Goal: Entertainment & Leisure: Consume media (video, audio)

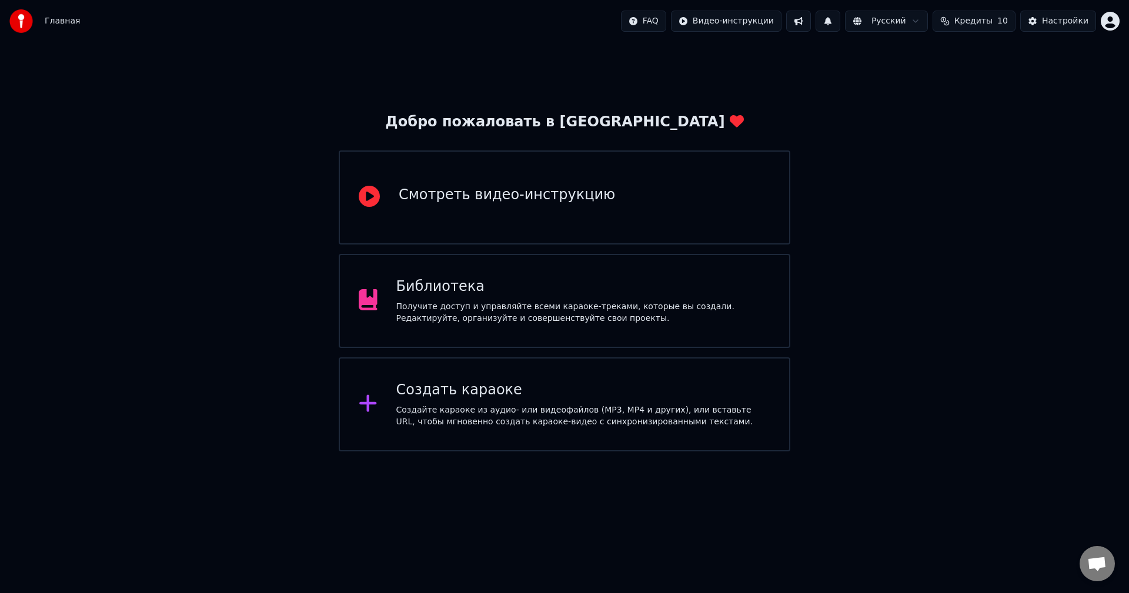
click at [520, 296] on div "Библиотека" at bounding box center [583, 287] width 375 height 19
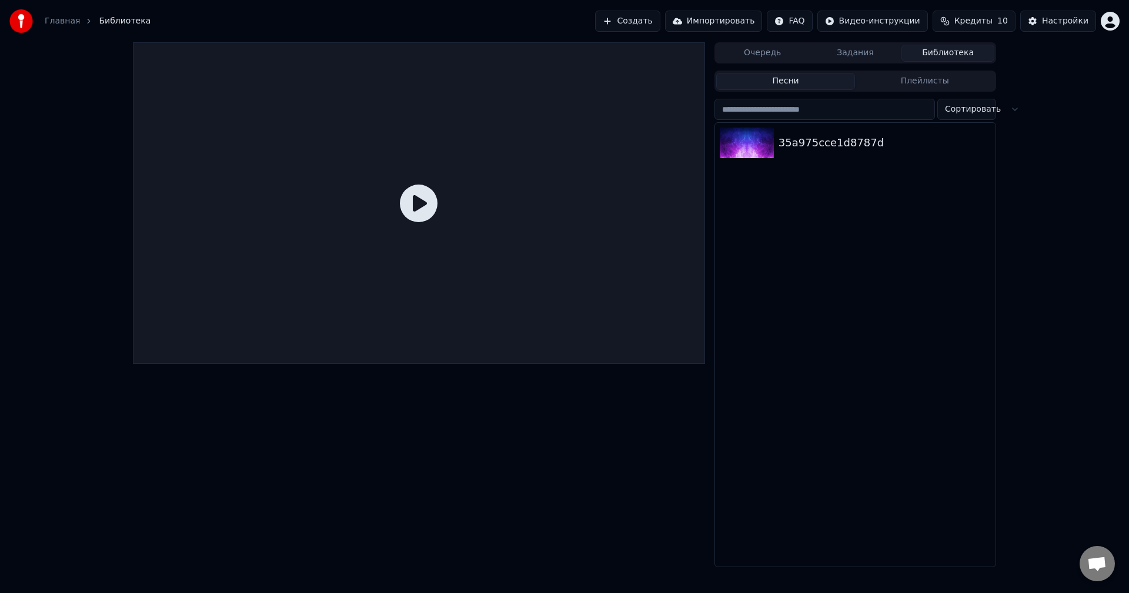
click at [412, 198] on icon at bounding box center [419, 204] width 38 height 38
click at [862, 141] on div "35a975cce1d8787d" at bounding box center [878, 143] width 200 height 16
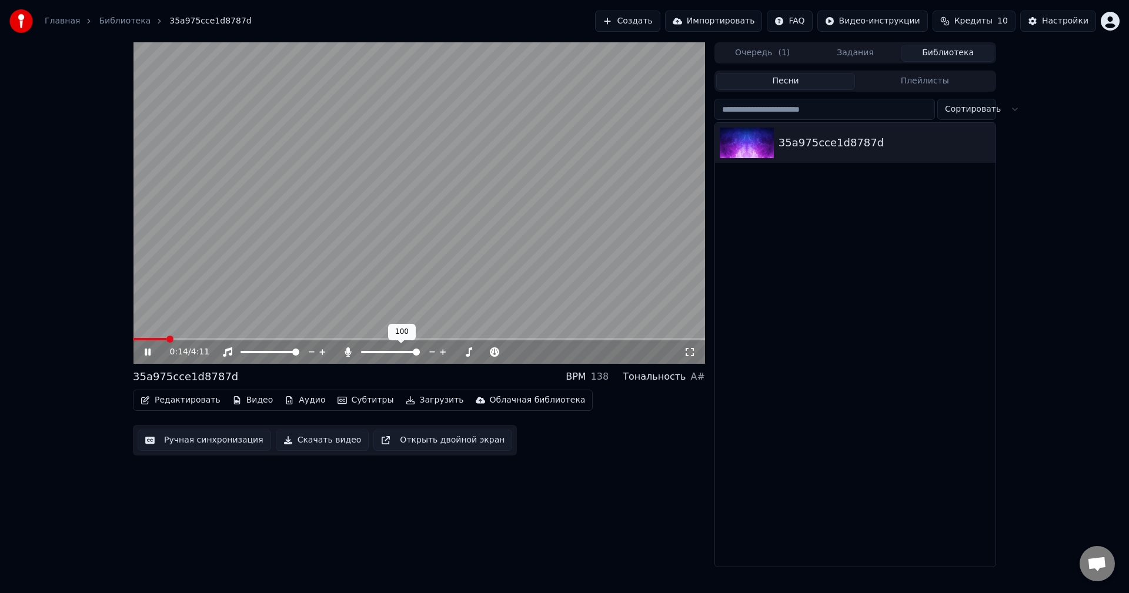
click at [420, 350] on span at bounding box center [416, 352] width 7 height 7
click at [361, 352] on span at bounding box center [364, 352] width 7 height 7
click at [420, 349] on span at bounding box center [416, 352] width 7 height 7
click at [299, 349] on span at bounding box center [295, 352] width 7 height 7
drag, startPoint x: 395, startPoint y: 354, endPoint x: 366, endPoint y: 355, distance: 28.2
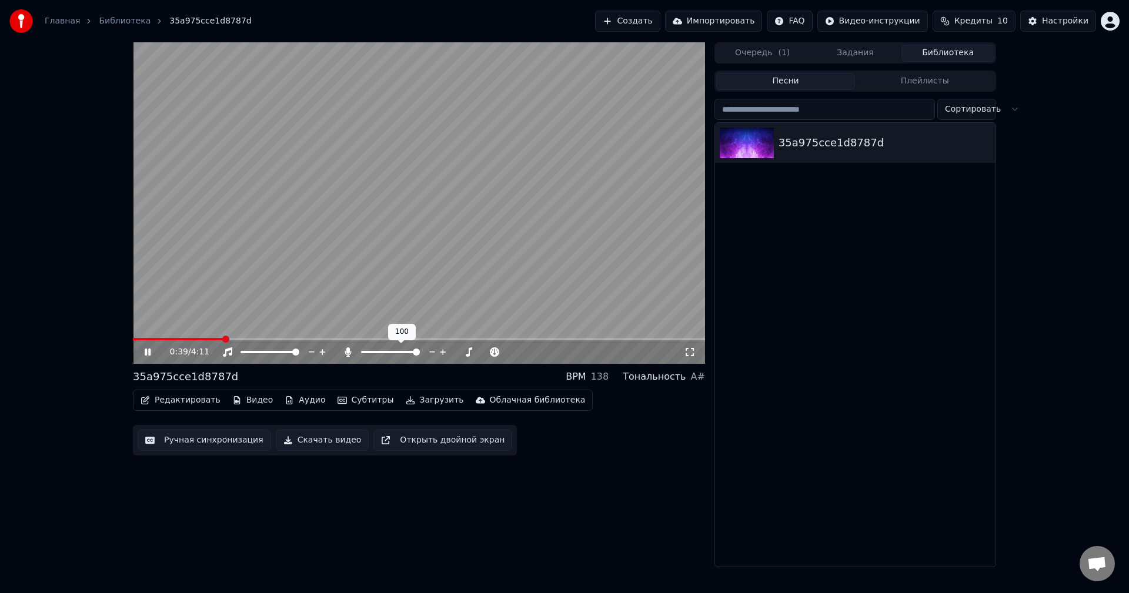
click at [363, 356] on div at bounding box center [401, 352] width 95 height 12
click at [361, 353] on span at bounding box center [364, 352] width 7 height 7
drag, startPoint x: 372, startPoint y: 355, endPoint x: 380, endPoint y: 355, distance: 7.6
click at [380, 355] on div at bounding box center [401, 352] width 95 height 12
click at [361, 352] on span at bounding box center [364, 352] width 7 height 7
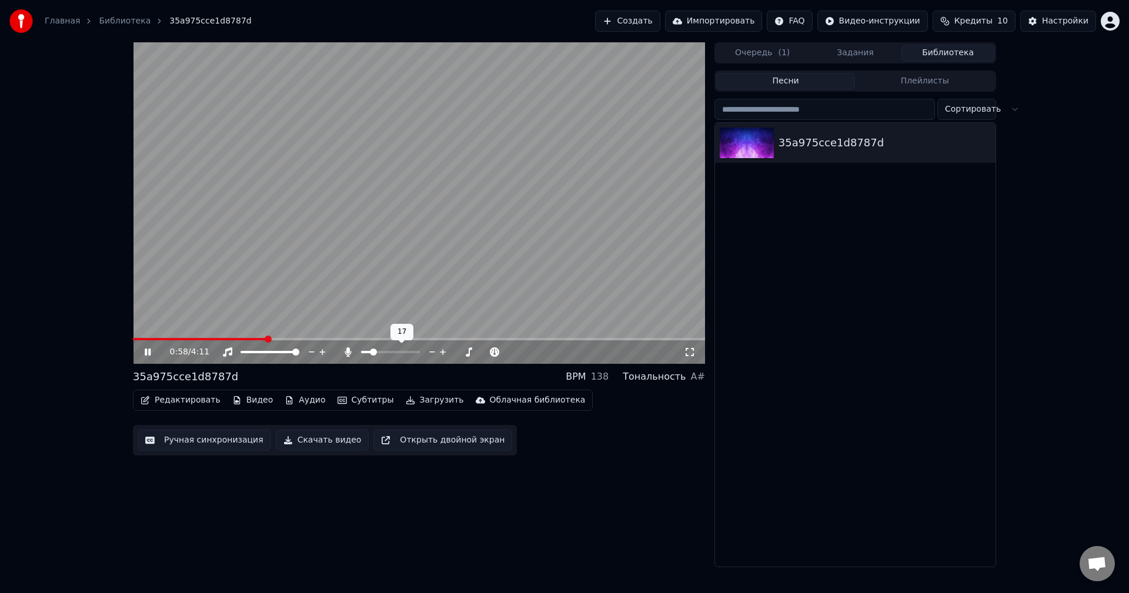
click at [373, 352] on span at bounding box center [373, 352] width 7 height 7
click at [361, 351] on span at bounding box center [364, 352] width 7 height 7
click at [146, 348] on icon at bounding box center [156, 351] width 28 height 9
click at [144, 355] on icon at bounding box center [156, 351] width 28 height 9
click at [387, 353] on span at bounding box center [387, 352] width 7 height 7
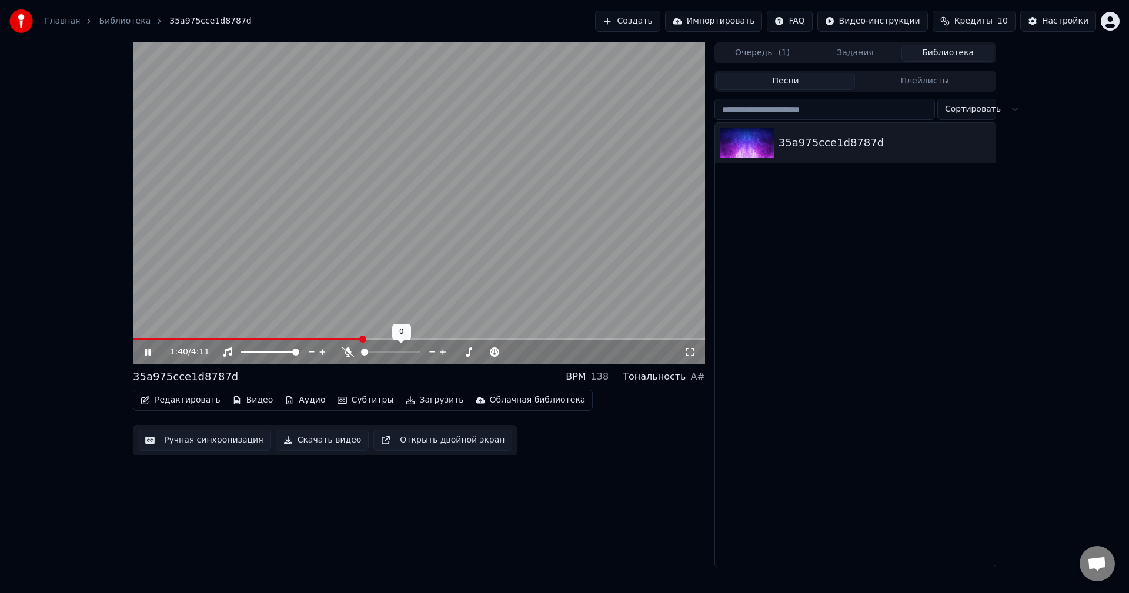
click at [361, 351] on span at bounding box center [361, 352] width 0 height 2
drag, startPoint x: 149, startPoint y: 350, endPoint x: 209, endPoint y: 337, distance: 61.8
click at [149, 350] on icon at bounding box center [148, 352] width 6 height 7
click at [133, 338] on span at bounding box center [146, 339] width 27 height 2
click at [142, 355] on div "0:00 / 4:11" at bounding box center [419, 352] width 563 height 12
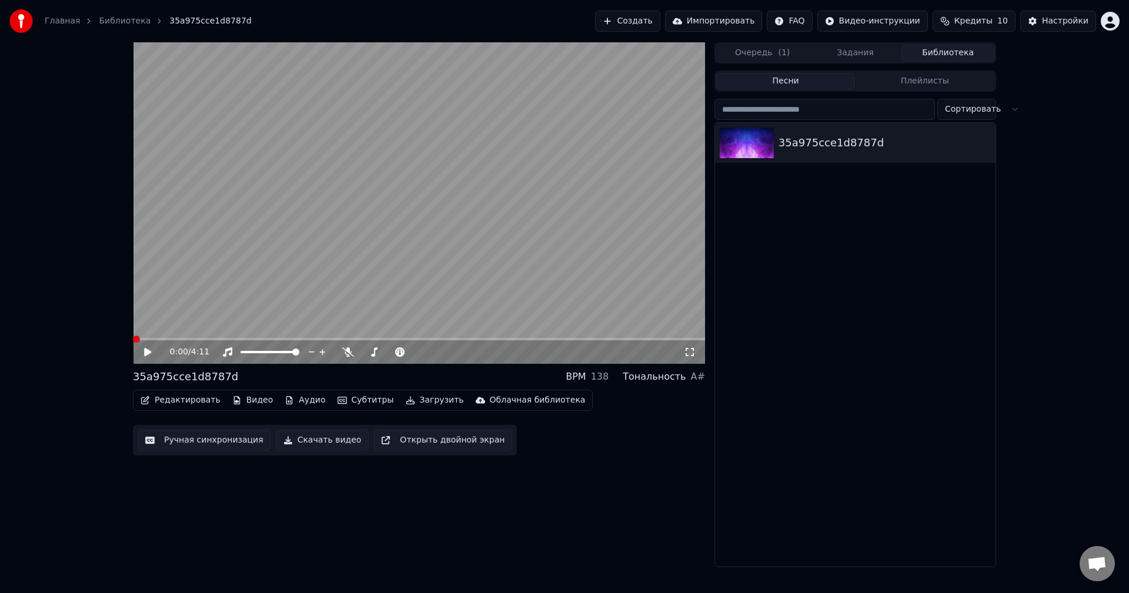
click at [145, 353] on icon at bounding box center [147, 352] width 7 height 8
click at [690, 352] on icon at bounding box center [690, 351] width 12 height 9
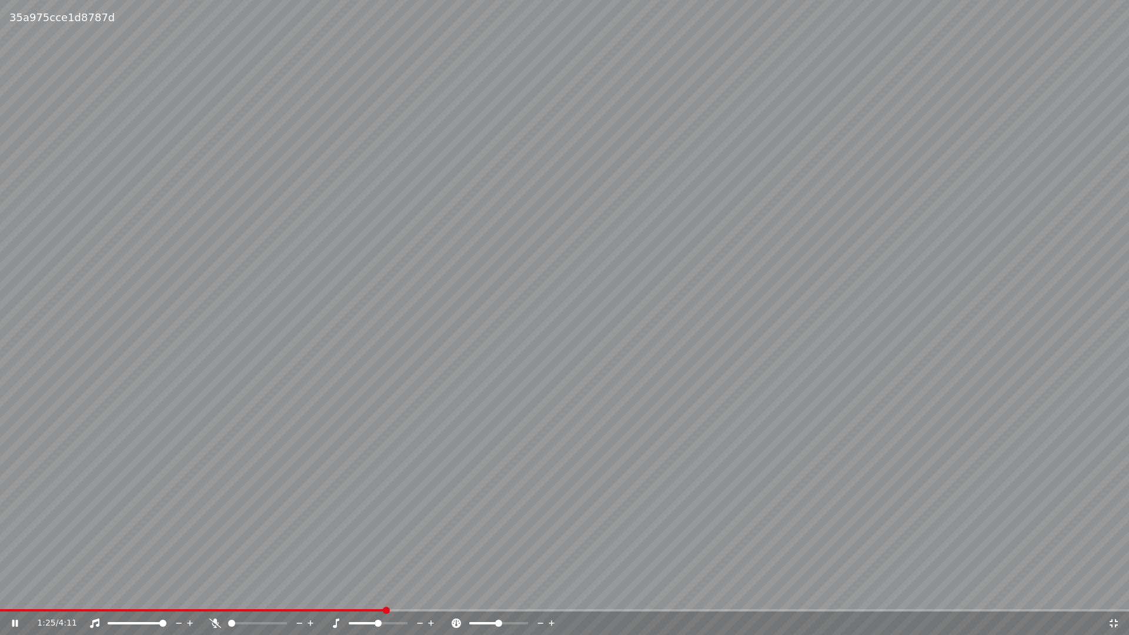
click at [1112, 593] on div "1:25 / 4:11" at bounding box center [564, 623] width 1119 height 12
click at [1110, 593] on div "1:26 / 4:11" at bounding box center [564, 623] width 1119 height 12
click at [1109, 593] on icon at bounding box center [1114, 623] width 12 height 9
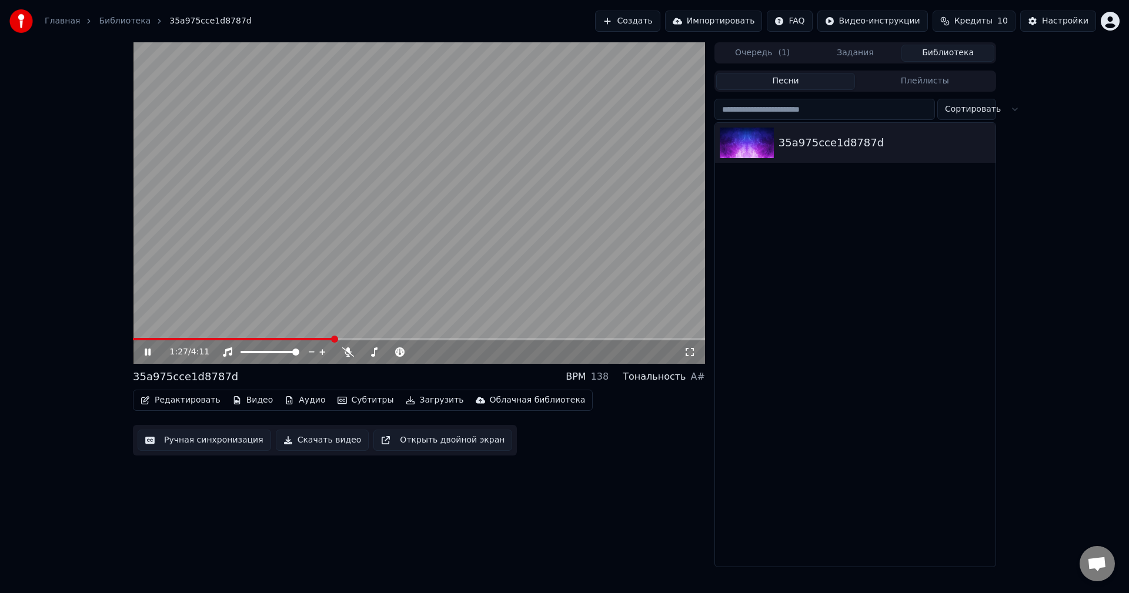
click at [537, 234] on video at bounding box center [419, 203] width 572 height 322
